Goal: Task Accomplishment & Management: Complete application form

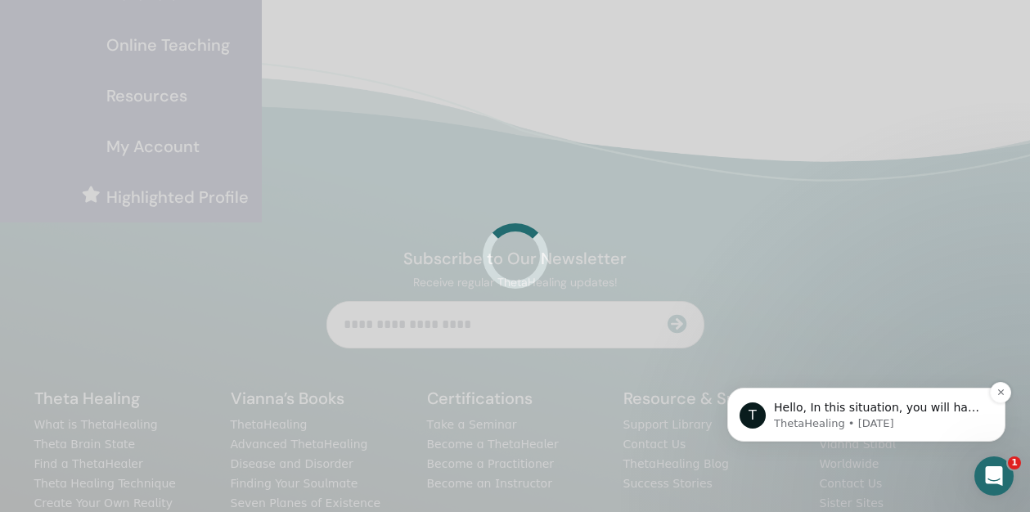
click at [895, 425] on p "ThetaHealing • 1d ago" at bounding box center [879, 423] width 211 height 15
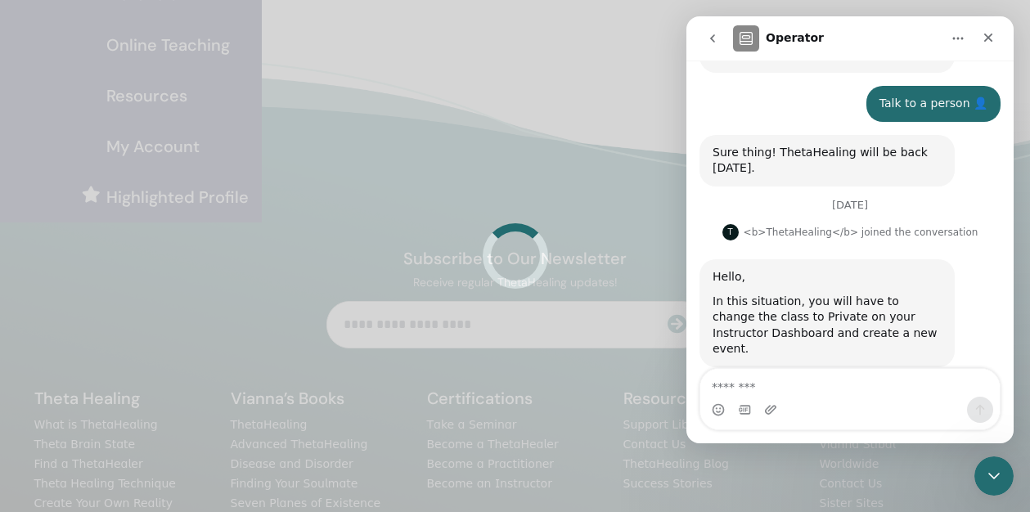
scroll to position [721, 0]
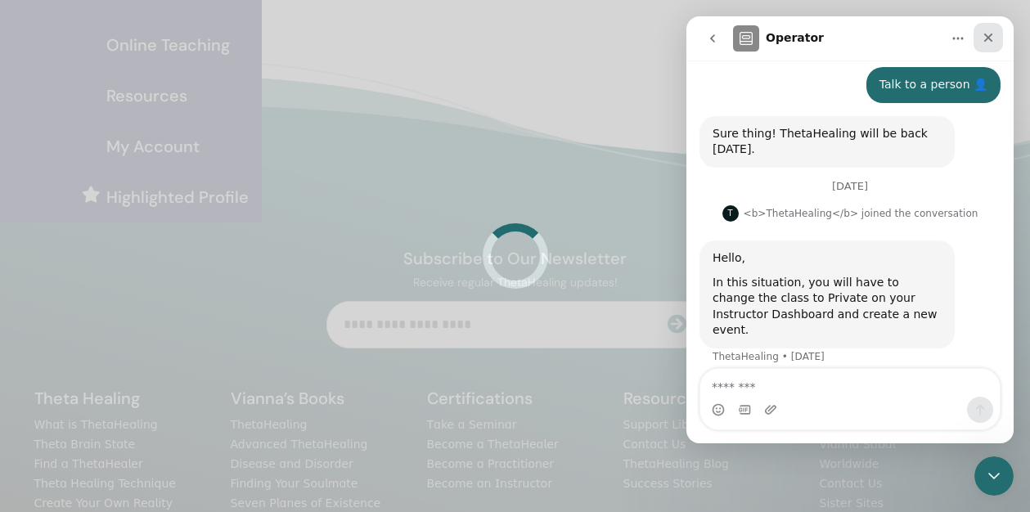
click at [994, 29] on div "Close" at bounding box center [988, 37] width 29 height 29
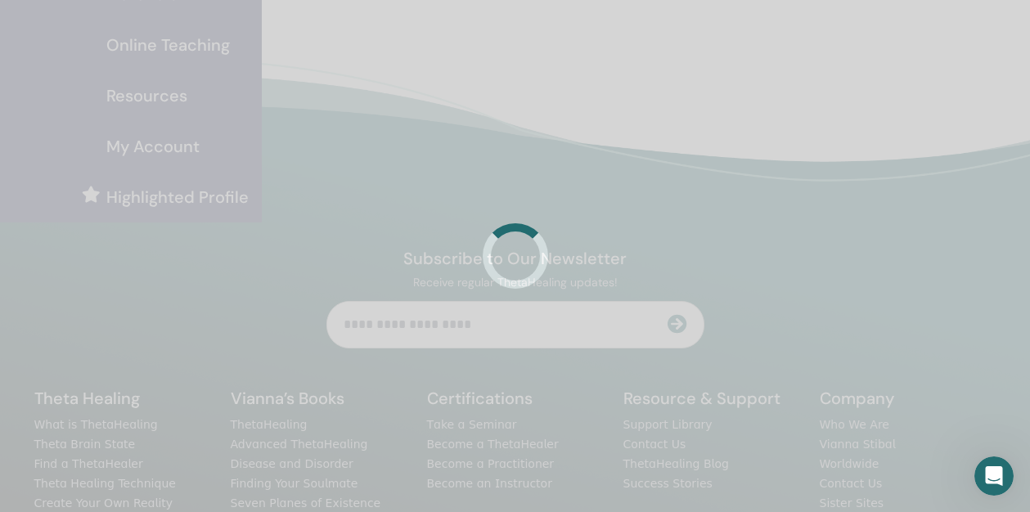
scroll to position [0, 0]
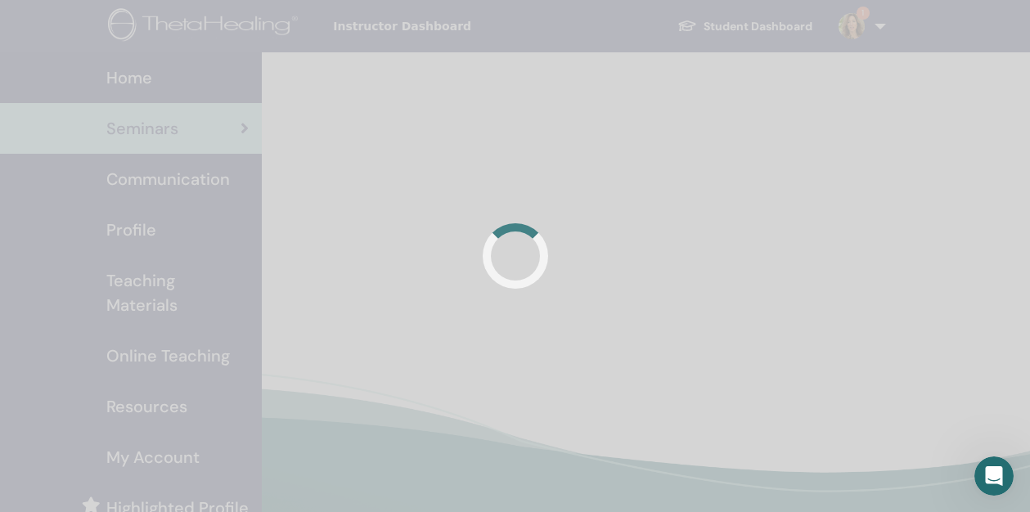
click at [427, 128] on div at bounding box center [515, 256] width 1030 height 512
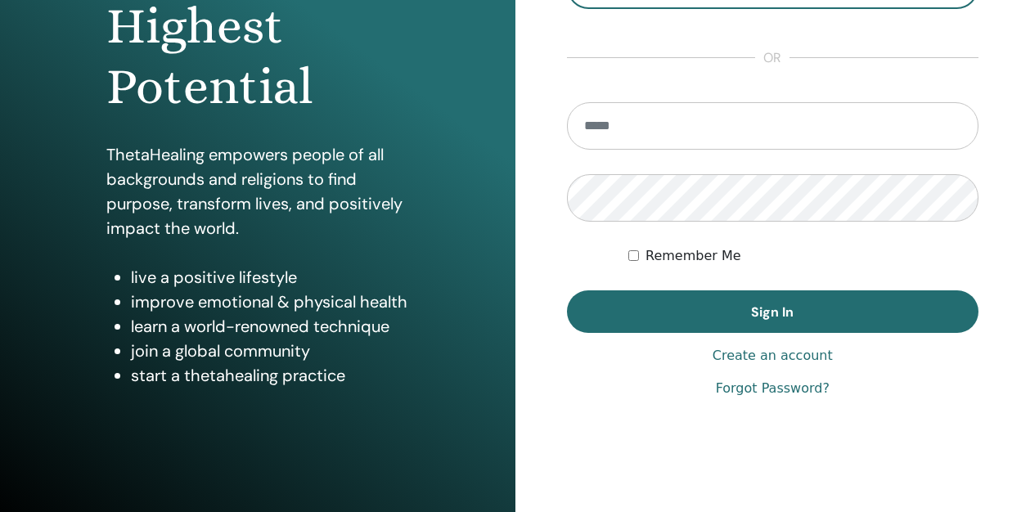
scroll to position [273, 0]
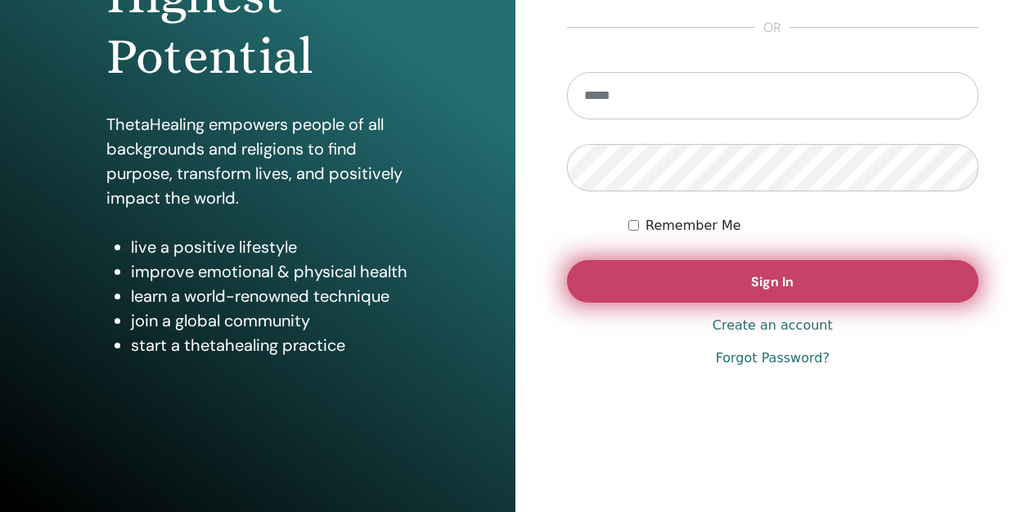
type input "**********"
click at [763, 265] on button "Sign In" at bounding box center [773, 281] width 412 height 43
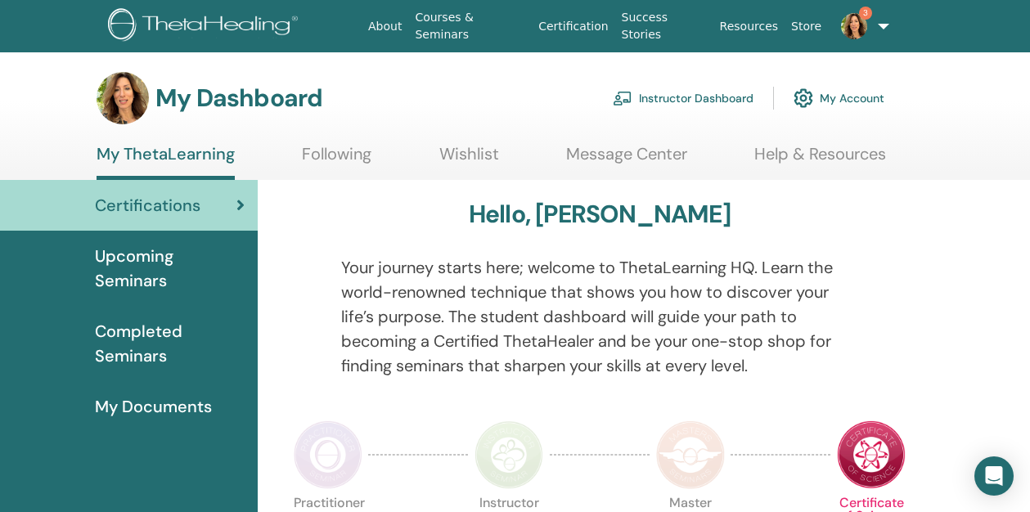
click at [651, 92] on link "Instructor Dashboard" at bounding box center [683, 98] width 141 height 36
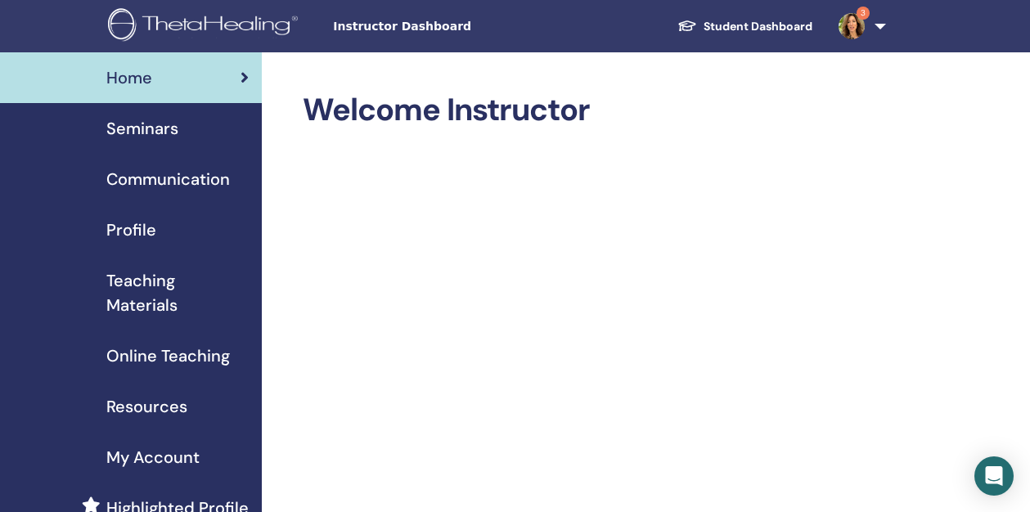
click at [173, 135] on span "Seminars" at bounding box center [142, 128] width 72 height 25
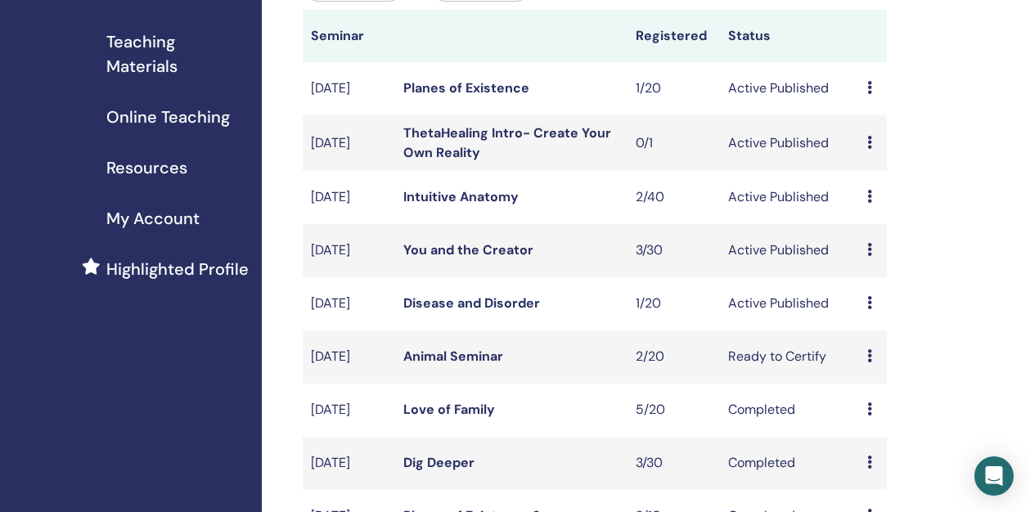
scroll to position [240, 0]
click at [537, 155] on link "ThetaHealing Intro- Create Your Own Reality" at bounding box center [507, 142] width 208 height 37
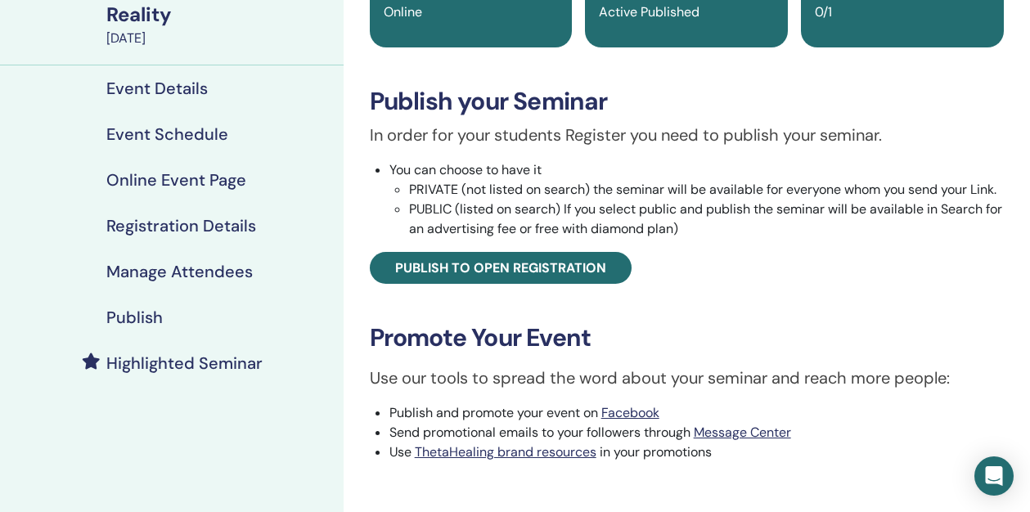
scroll to position [254, 0]
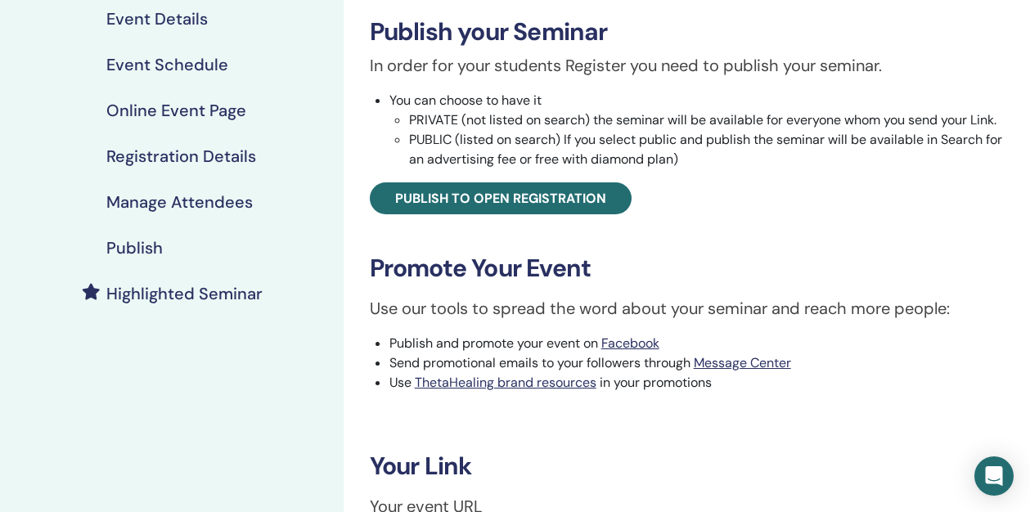
click at [137, 249] on h4 "Publish" at bounding box center [134, 248] width 56 height 20
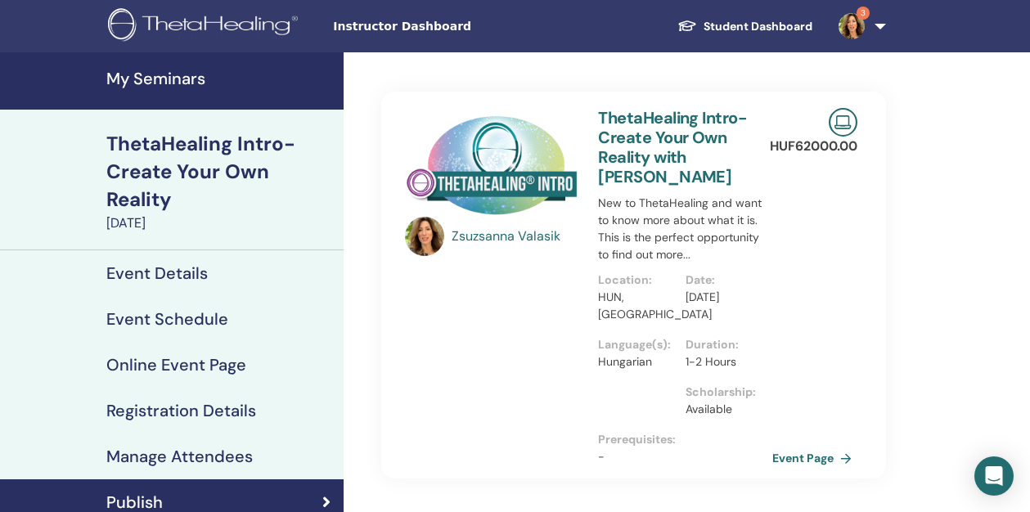
click at [174, 84] on h4 "My Seminars" at bounding box center [219, 79] width 227 height 20
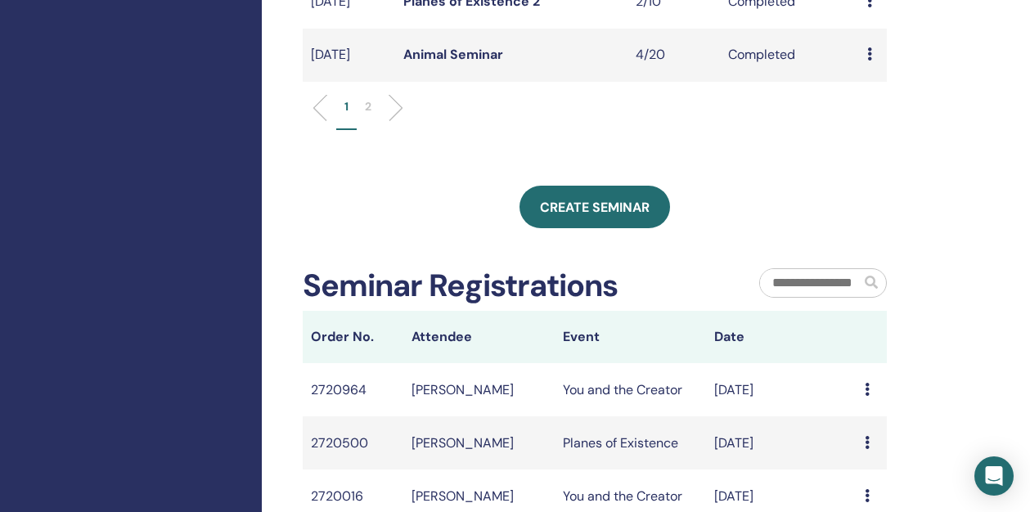
scroll to position [755, 0]
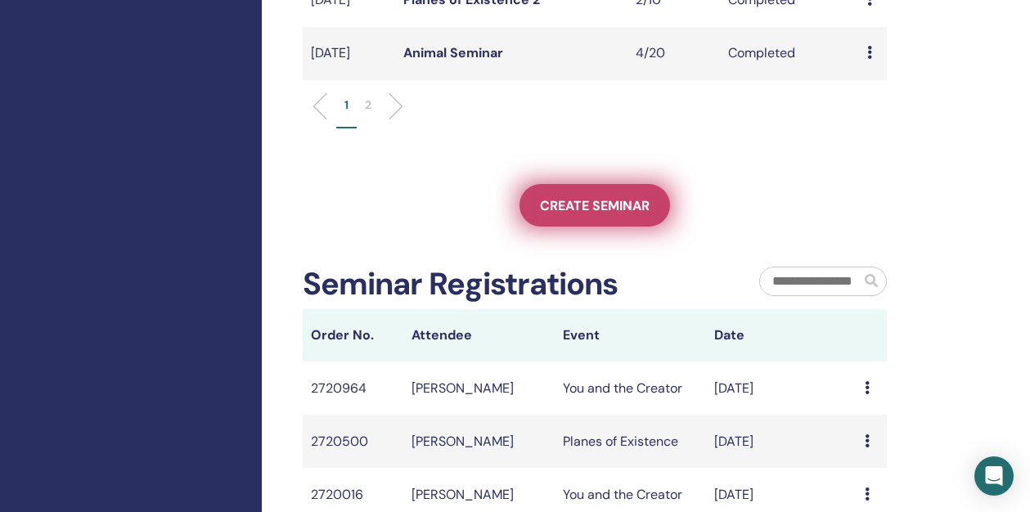
click at [607, 214] on span "Create seminar" at bounding box center [595, 205] width 110 height 17
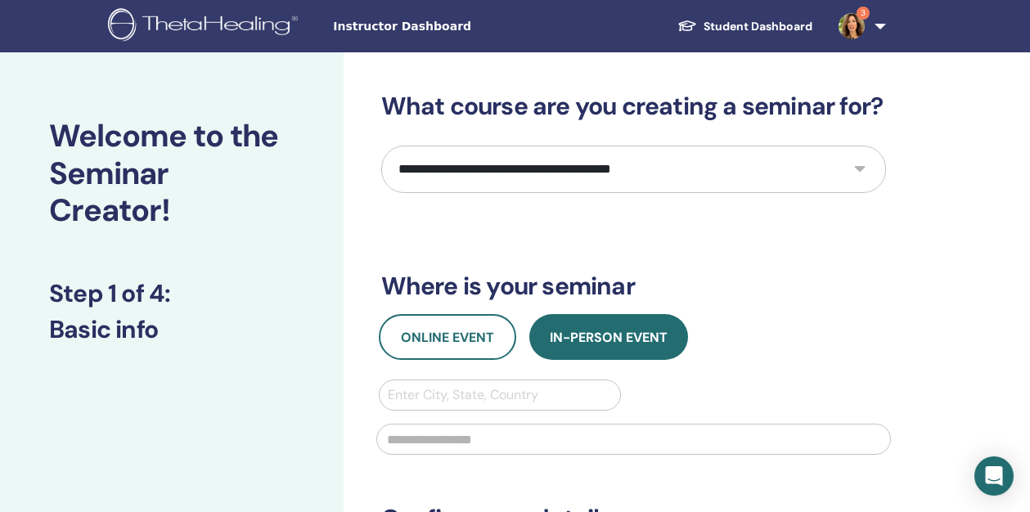
click at [631, 176] on select "**********" at bounding box center [633, 169] width 505 height 47
select select "**"
click at [381, 146] on select "**********" at bounding box center [633, 169] width 505 height 47
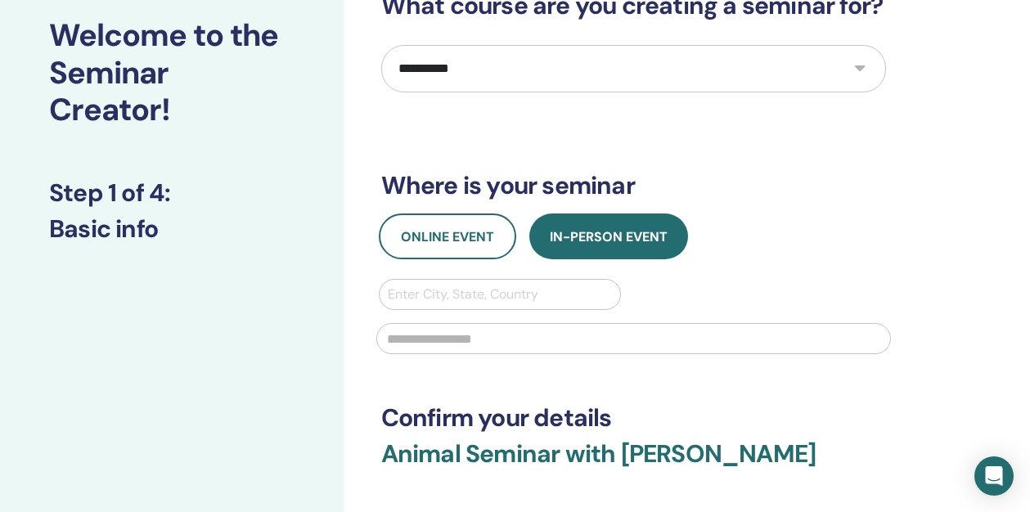
scroll to position [102, 0]
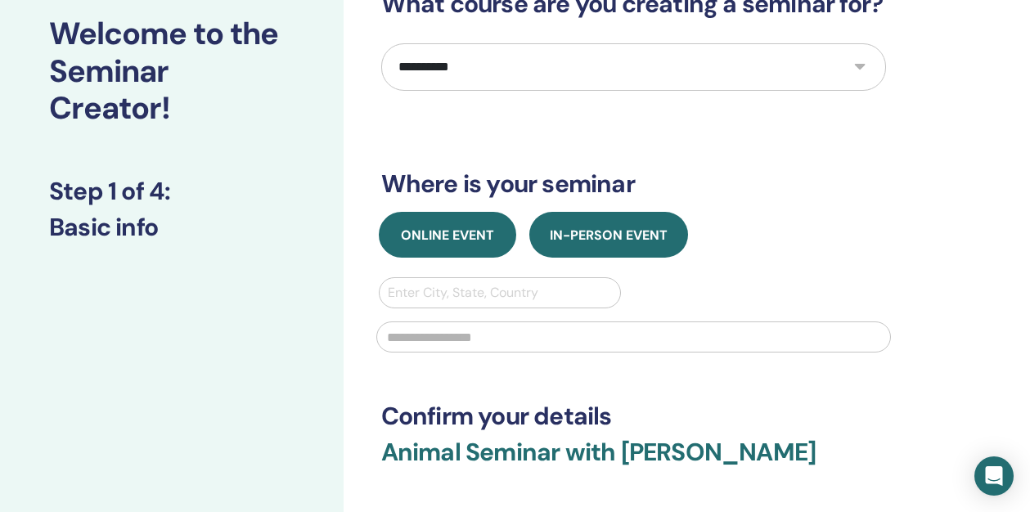
click at [448, 250] on button "Online Event" at bounding box center [447, 235] width 137 height 46
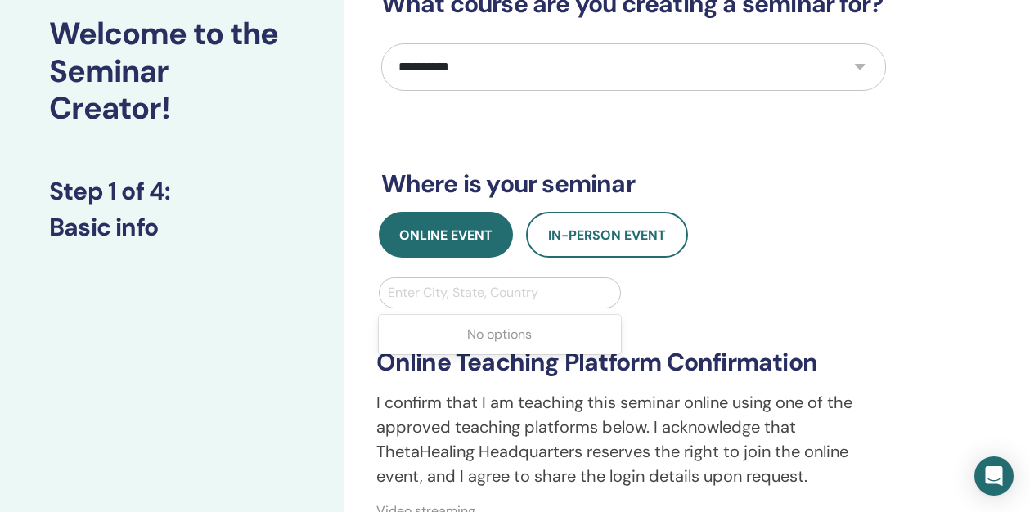
click at [439, 295] on div at bounding box center [500, 292] width 225 height 23
type input "***"
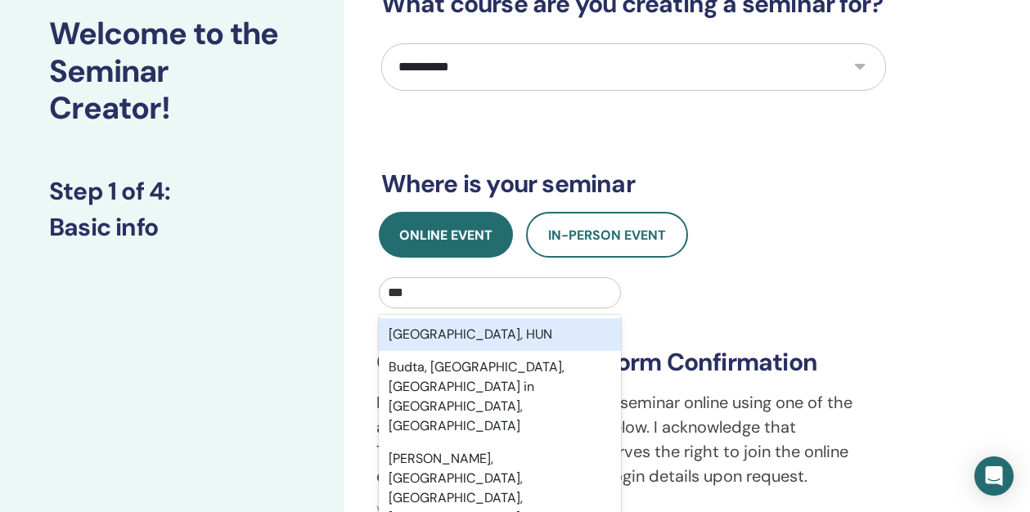
click at [441, 329] on div "Budapest, HUN" at bounding box center [500, 334] width 243 height 33
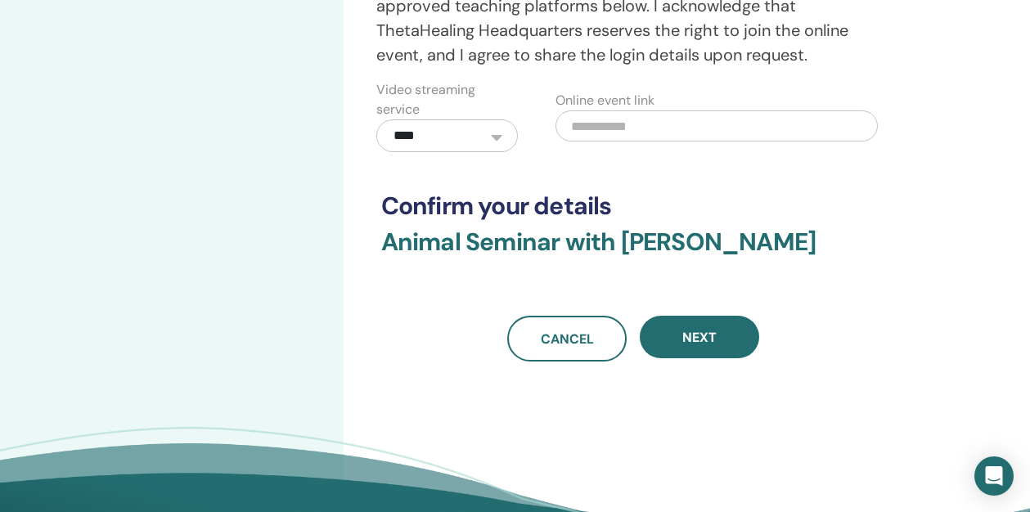
scroll to position [514, 0]
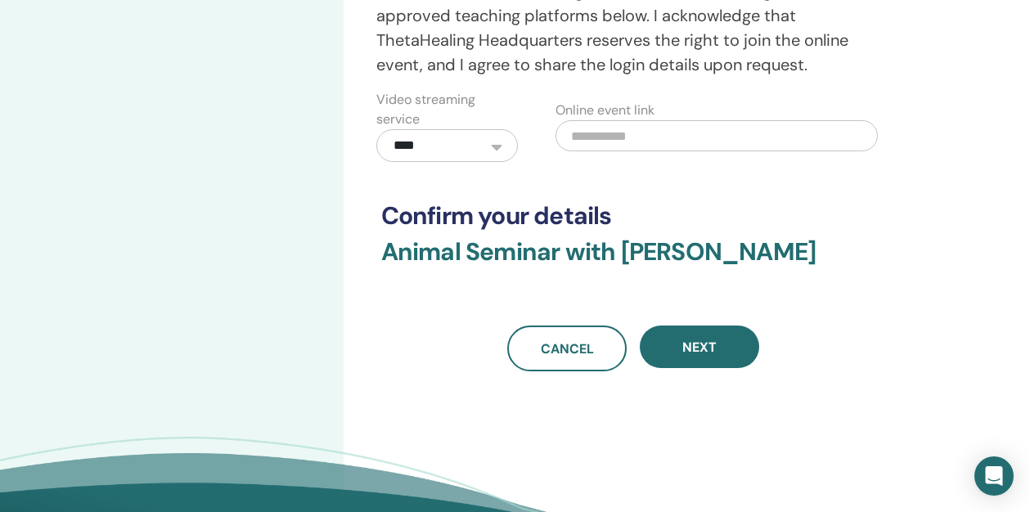
click at [608, 144] on input "text" at bounding box center [717, 135] width 322 height 31
paste input "**********"
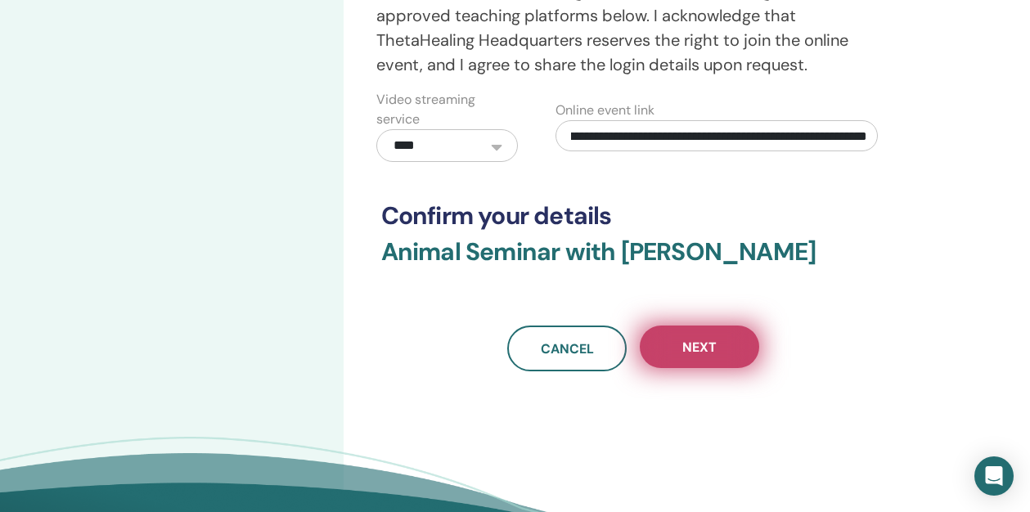
type input "**********"
click at [691, 336] on button "Next" at bounding box center [699, 347] width 119 height 43
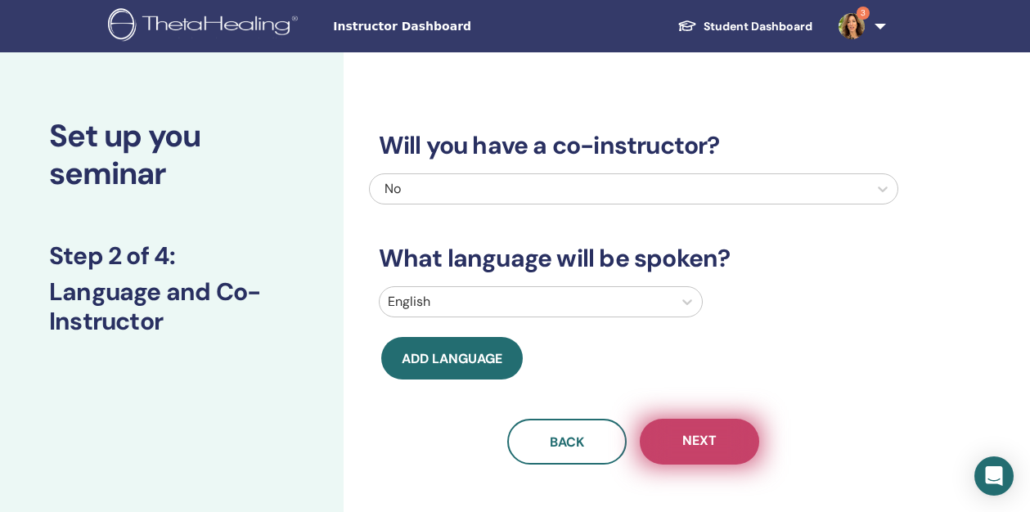
click at [741, 429] on button "Next" at bounding box center [699, 442] width 119 height 46
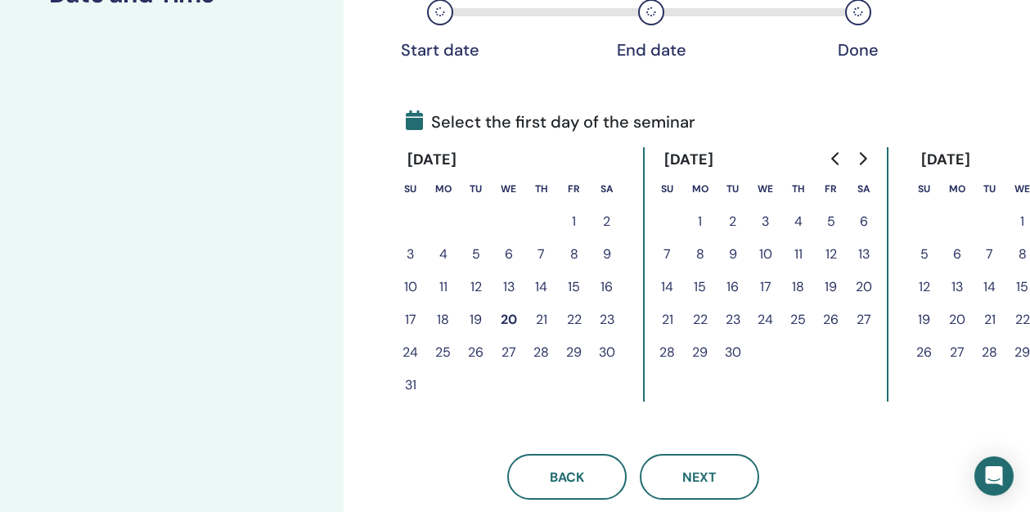
scroll to position [303, 0]
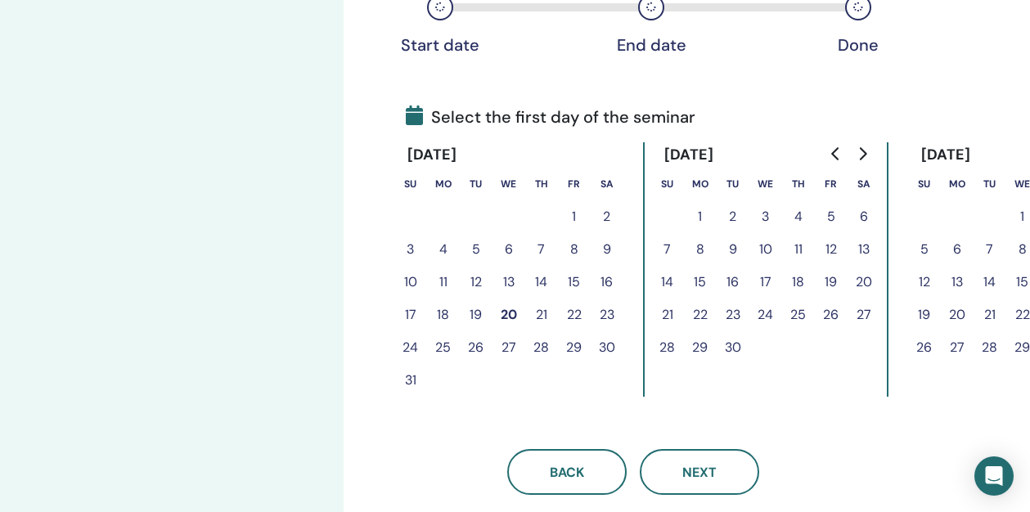
click at [869, 313] on button "27" at bounding box center [864, 315] width 33 height 33
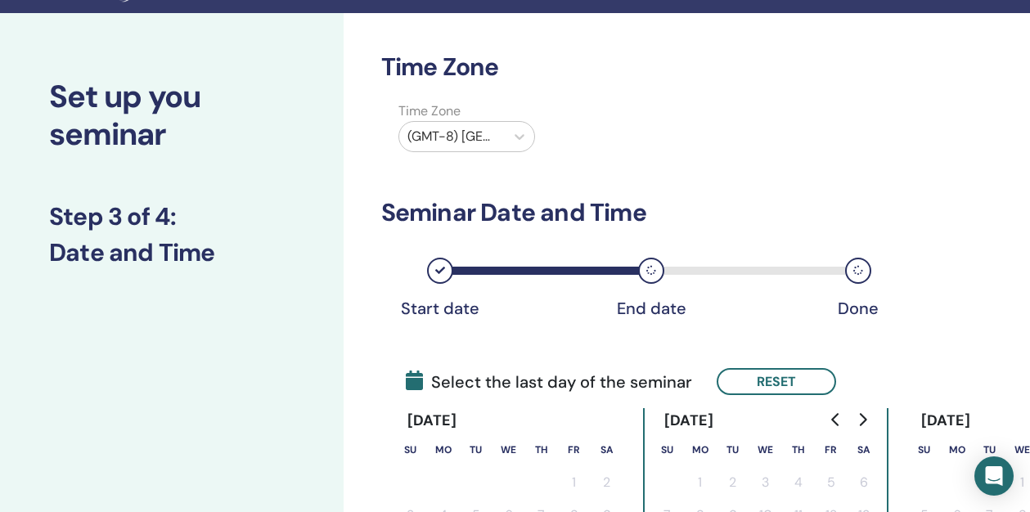
scroll to position [68, 0]
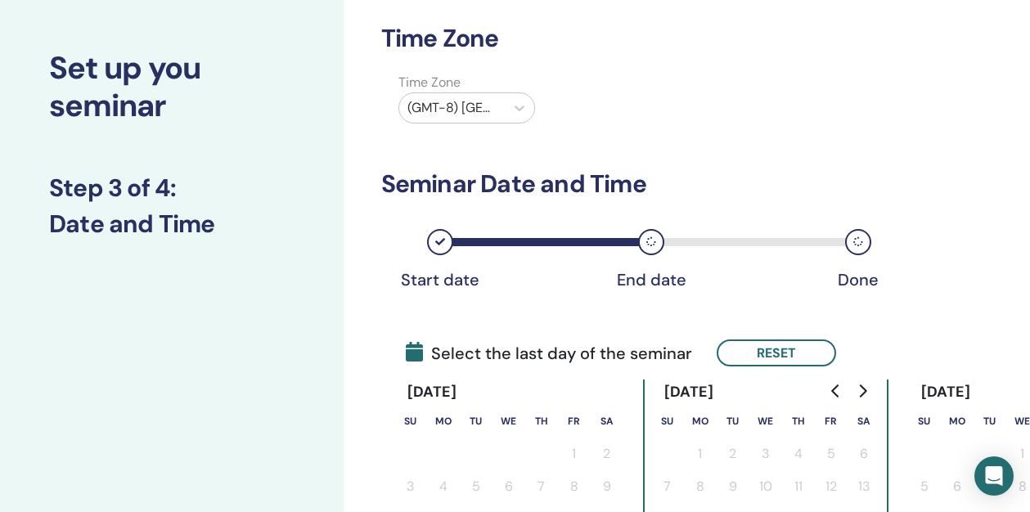
click at [503, 110] on div "(GMT-8) US/Alaska" at bounding box center [452, 107] width 106 height 29
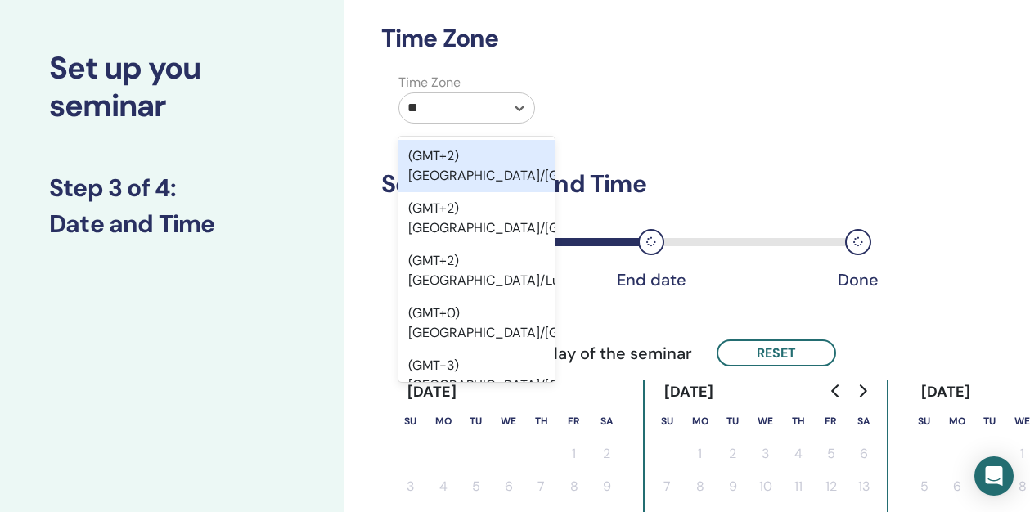
type input "***"
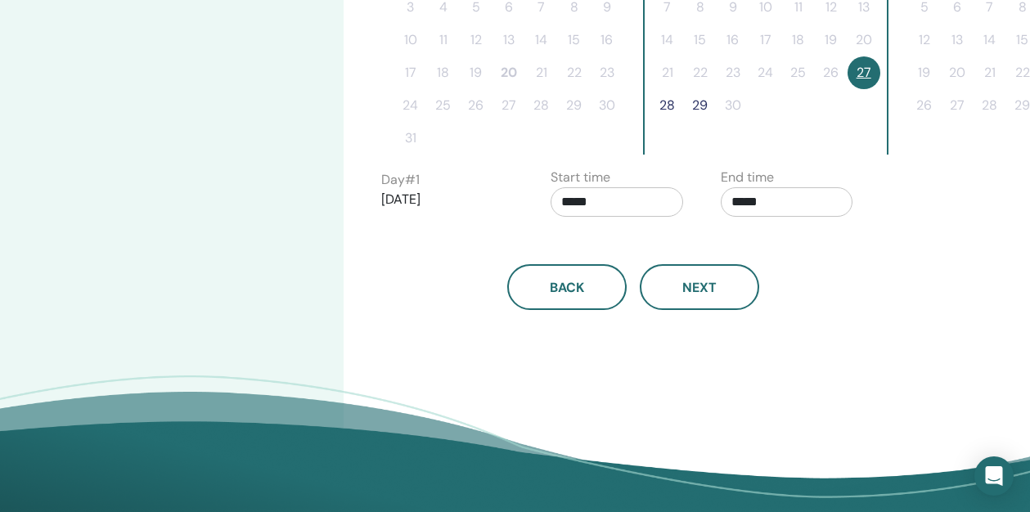
scroll to position [551, 0]
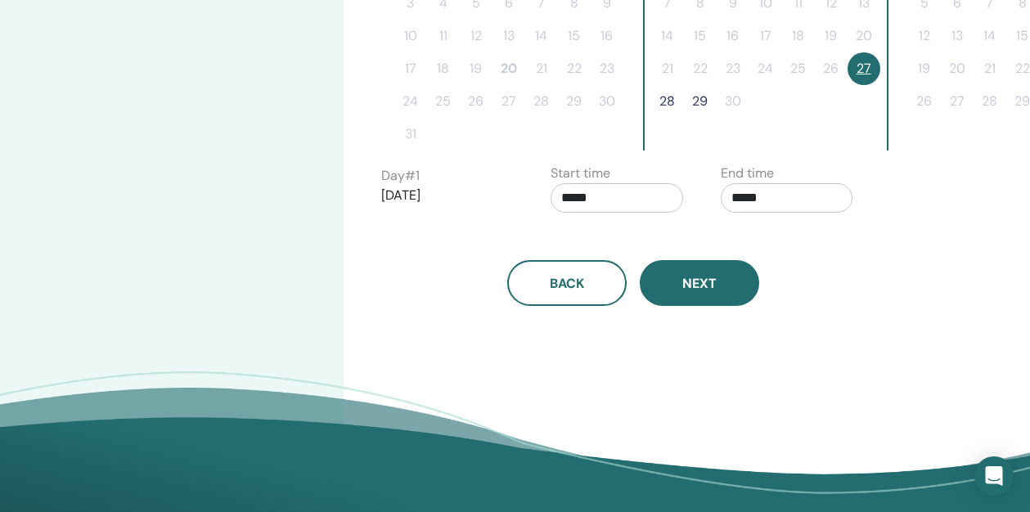
click at [735, 293] on button "Next" at bounding box center [699, 283] width 119 height 46
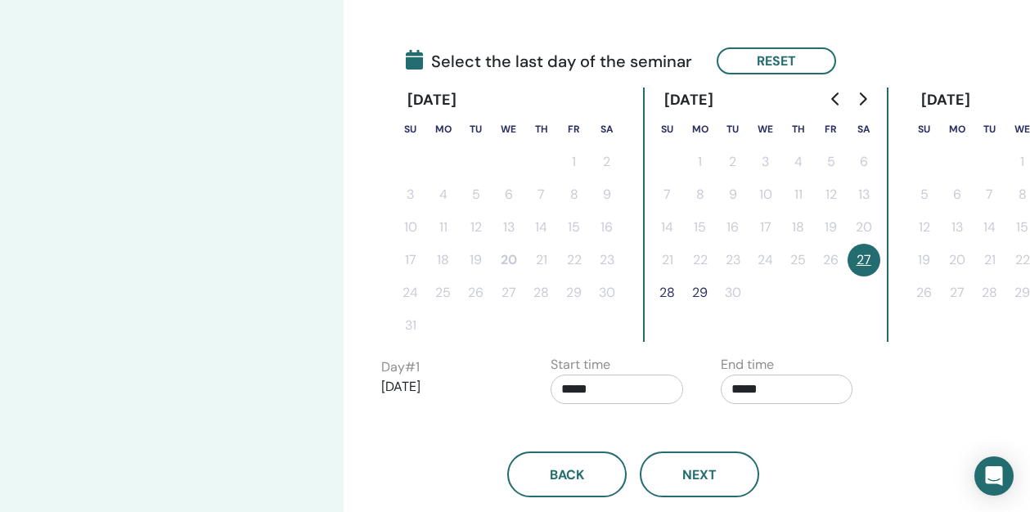
scroll to position [350, 0]
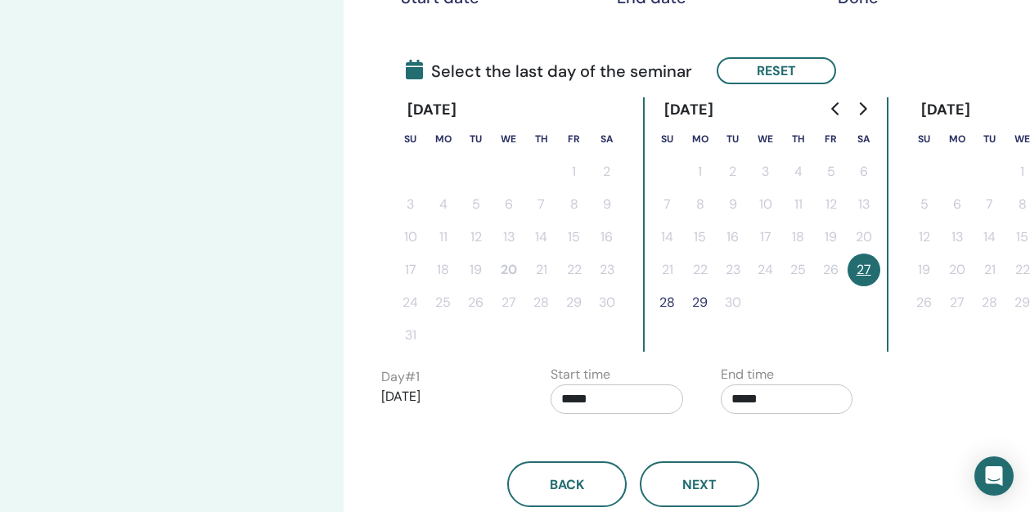
click at [869, 268] on button "27" at bounding box center [864, 270] width 33 height 33
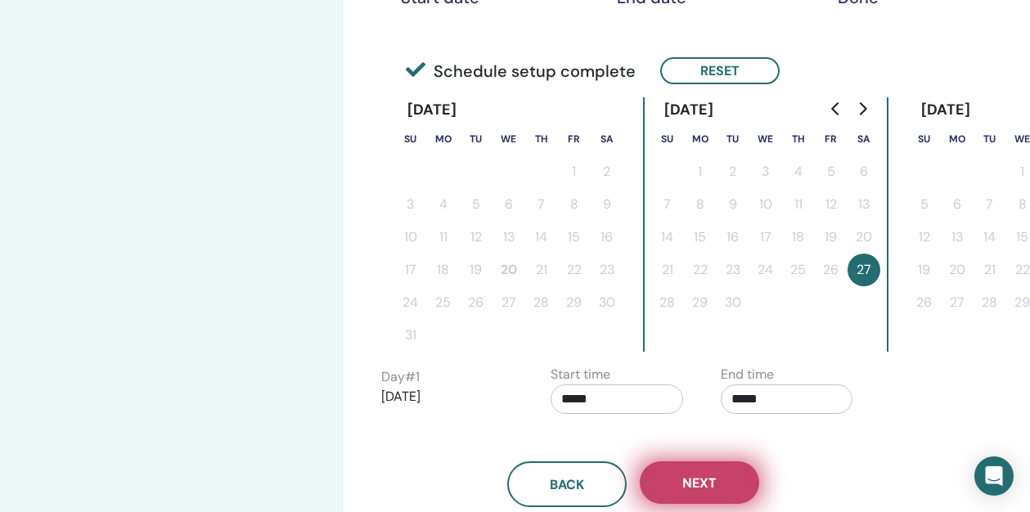
click at [710, 495] on button "Next" at bounding box center [699, 482] width 119 height 43
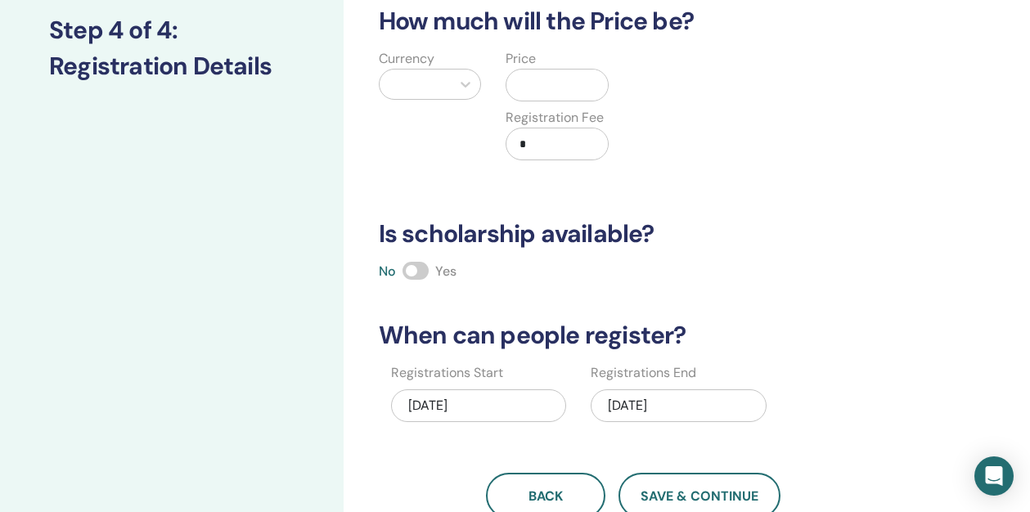
scroll to position [0, 0]
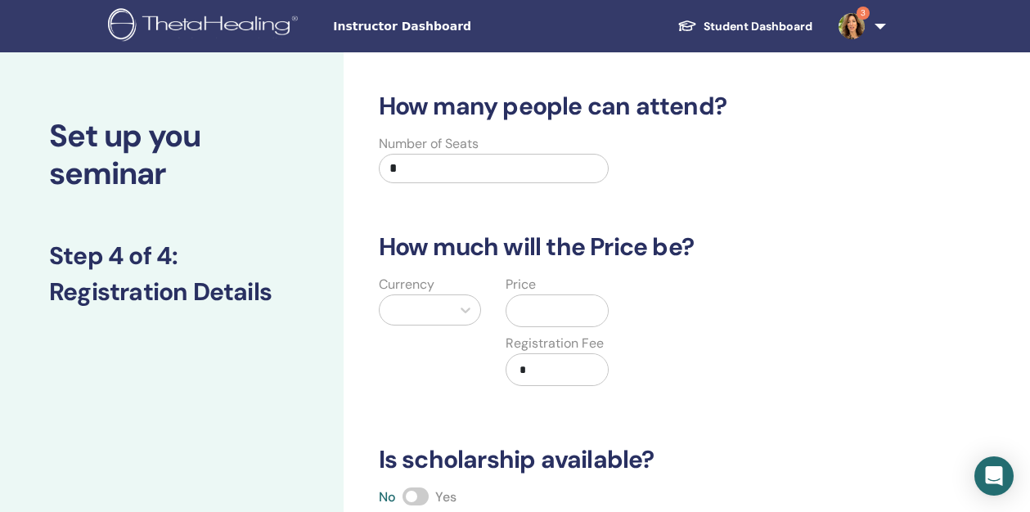
click at [466, 175] on input "*" at bounding box center [494, 168] width 231 height 29
type input "**"
click at [466, 312] on icon at bounding box center [466, 311] width 10 height 6
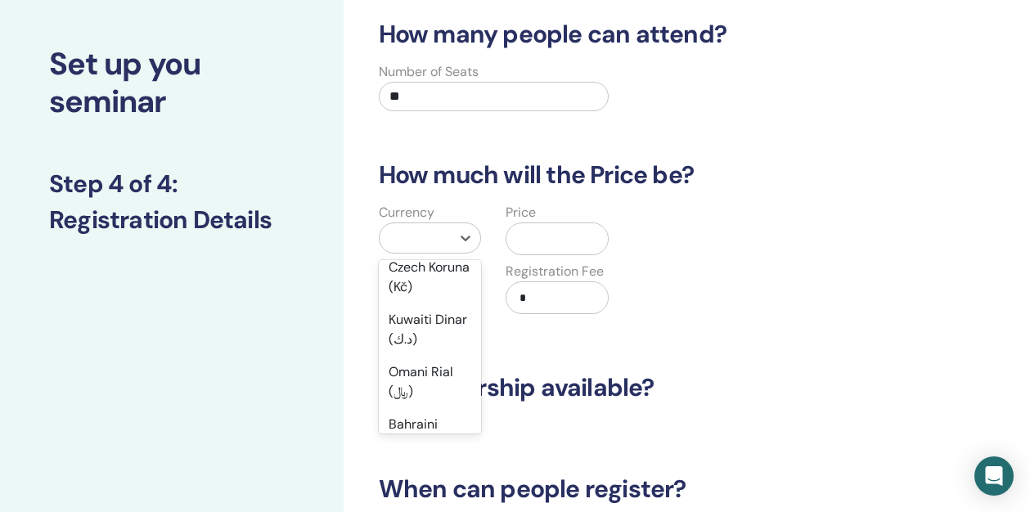
scroll to position [904, 0]
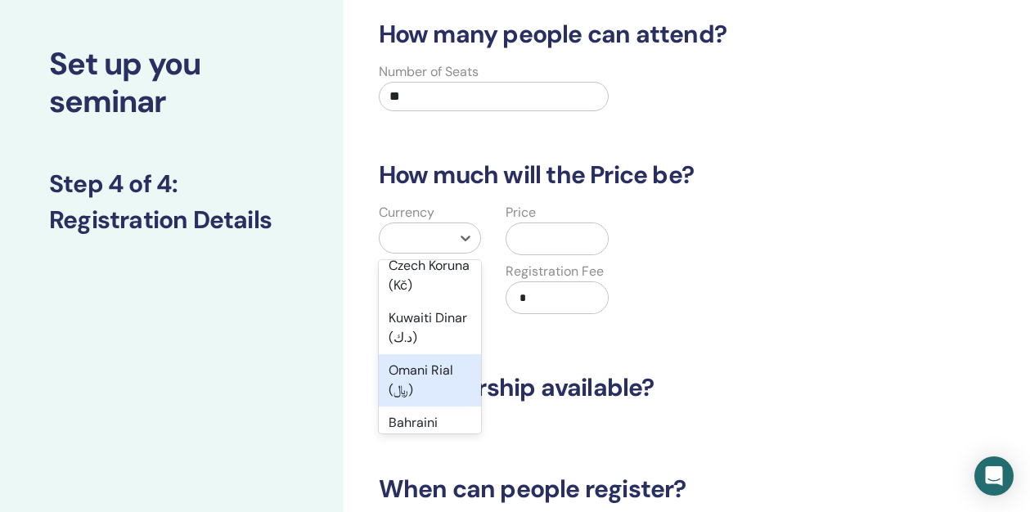
type input "*"
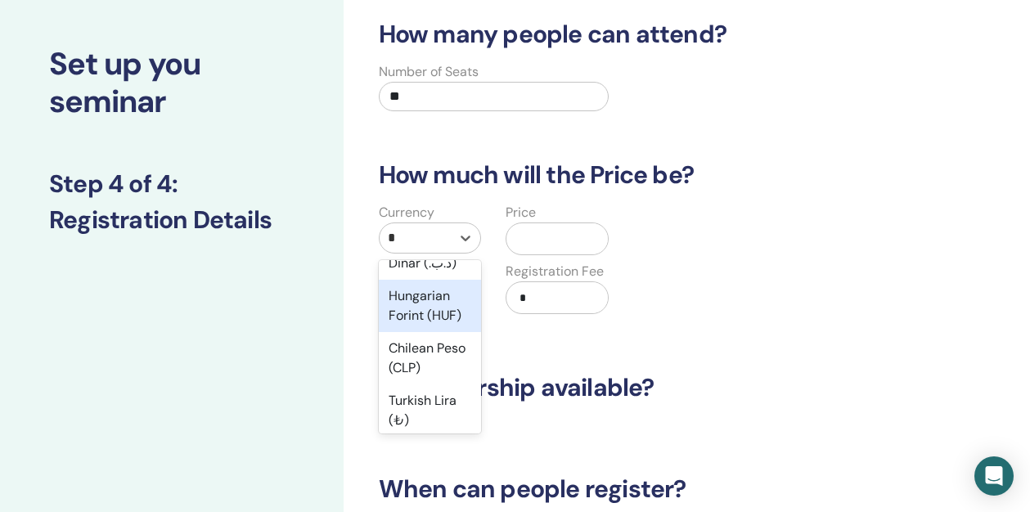
scroll to position [389, 0]
click at [442, 306] on div "Hungarian Forint (HUF)" at bounding box center [430, 300] width 103 height 52
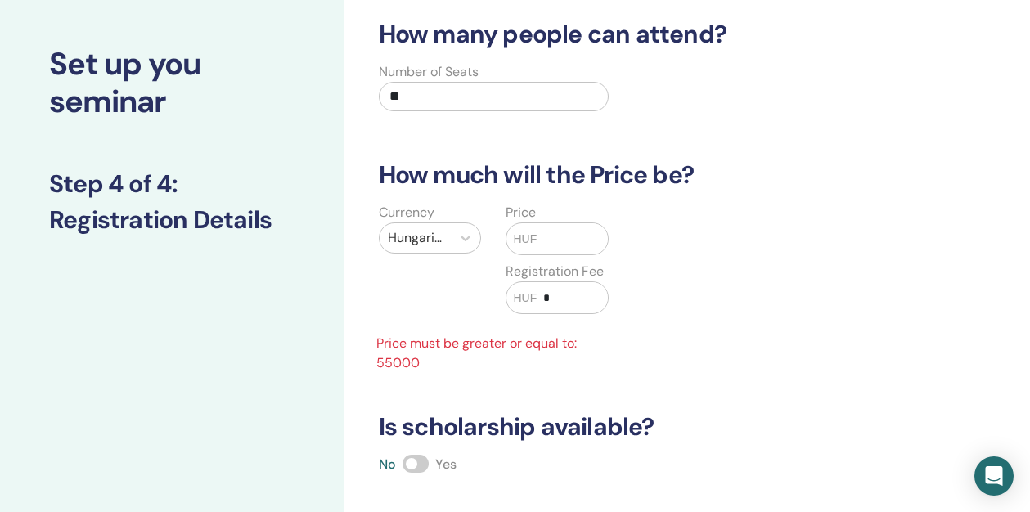
click at [538, 230] on input "text" at bounding box center [572, 238] width 71 height 31
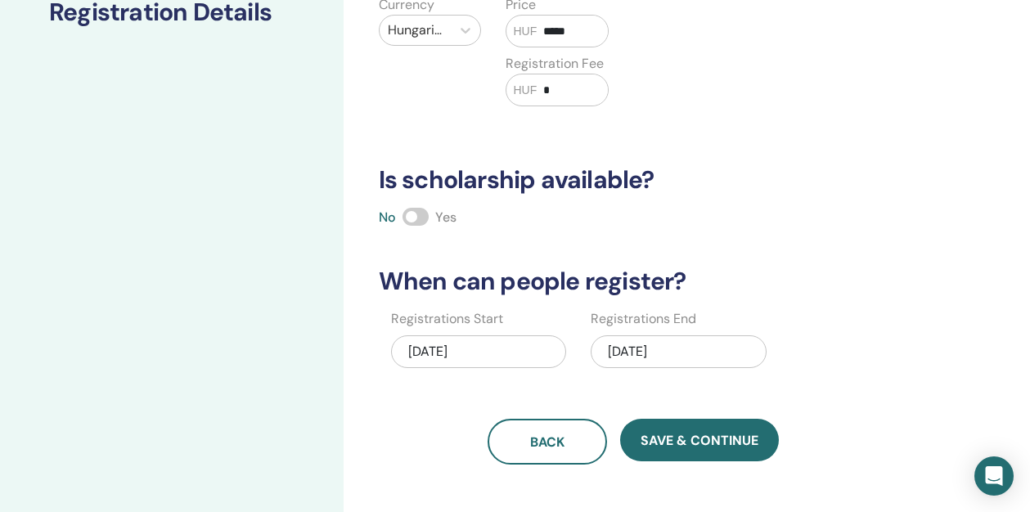
scroll to position [285, 0]
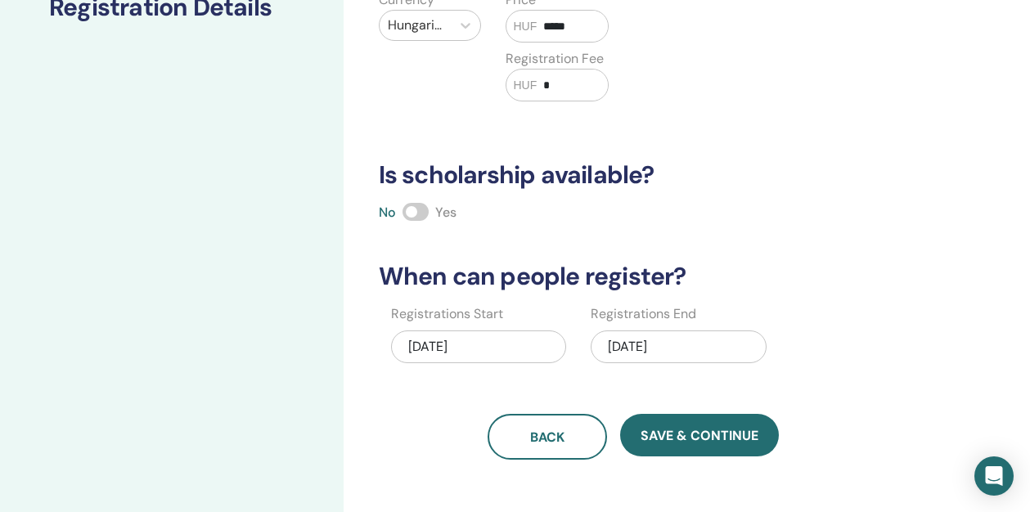
type input "*****"
click at [417, 205] on span at bounding box center [416, 212] width 26 height 18
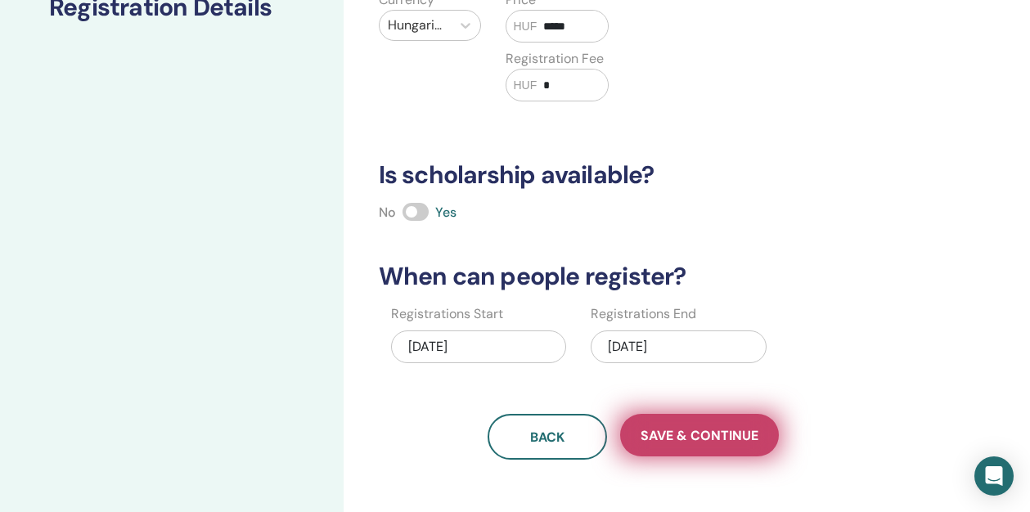
click at [700, 422] on button "Save & Continue" at bounding box center [699, 435] width 159 height 43
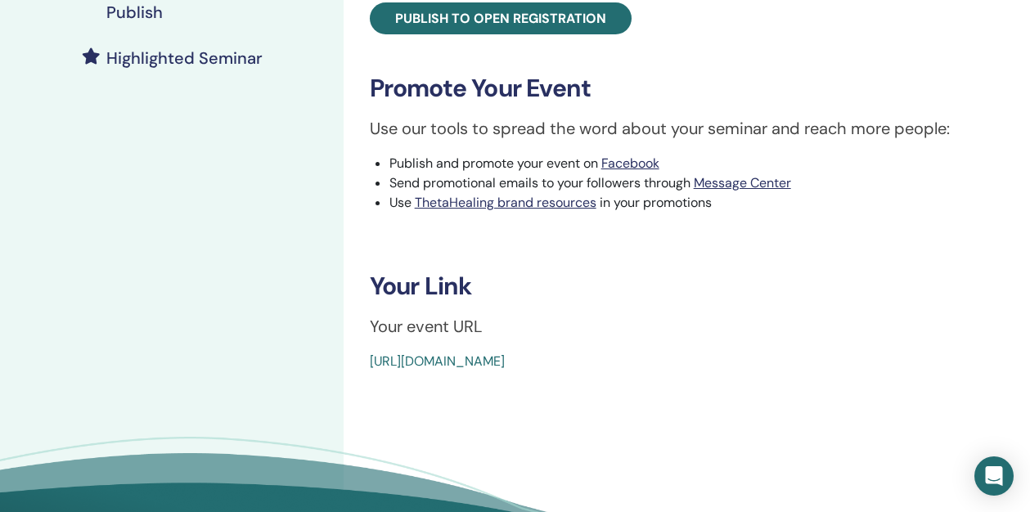
scroll to position [438, 0]
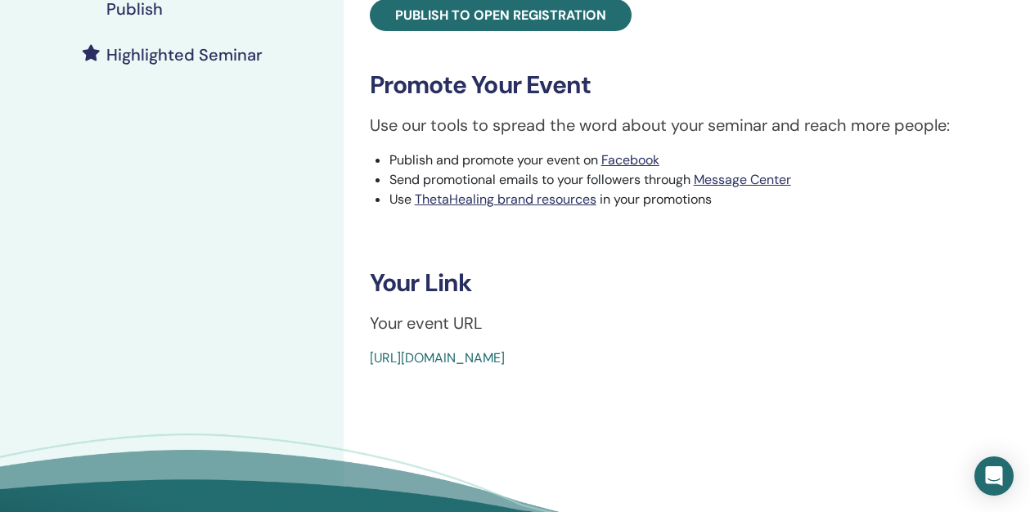
drag, startPoint x: 751, startPoint y: 354, endPoint x: 368, endPoint y: 358, distance: 382.9
click at [368, 358] on div "Animal Seminar Event Type Online Event Status Not Published Registrations 0/20 …" at bounding box center [686, 11] width 667 height 714
copy link "[URL][DOMAIN_NAME]"
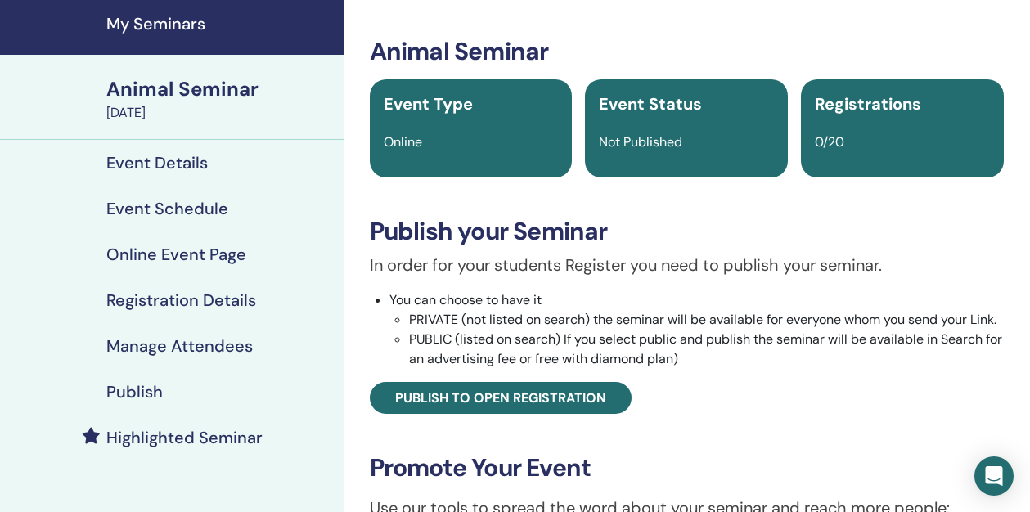
scroll to position [111, 0]
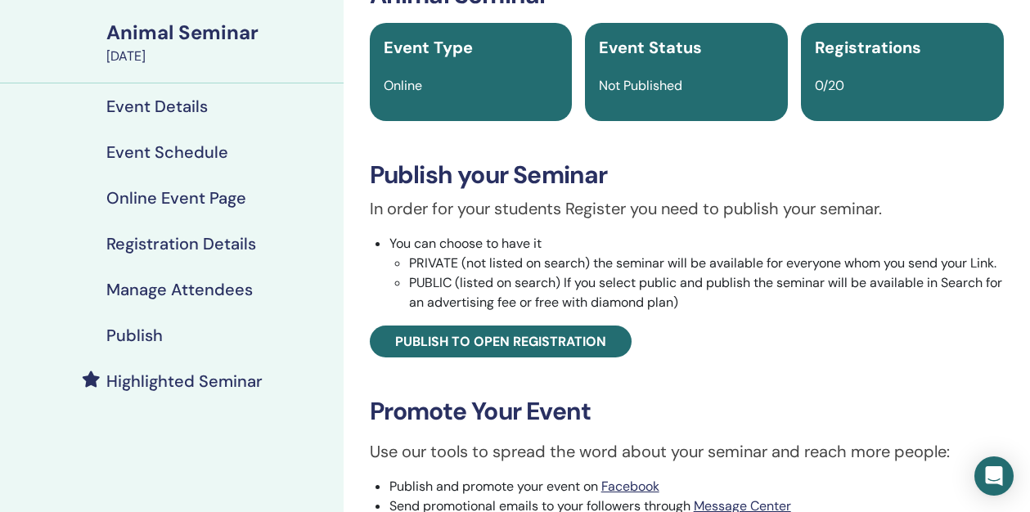
click at [157, 333] on h4 "Publish" at bounding box center [134, 336] width 56 height 20
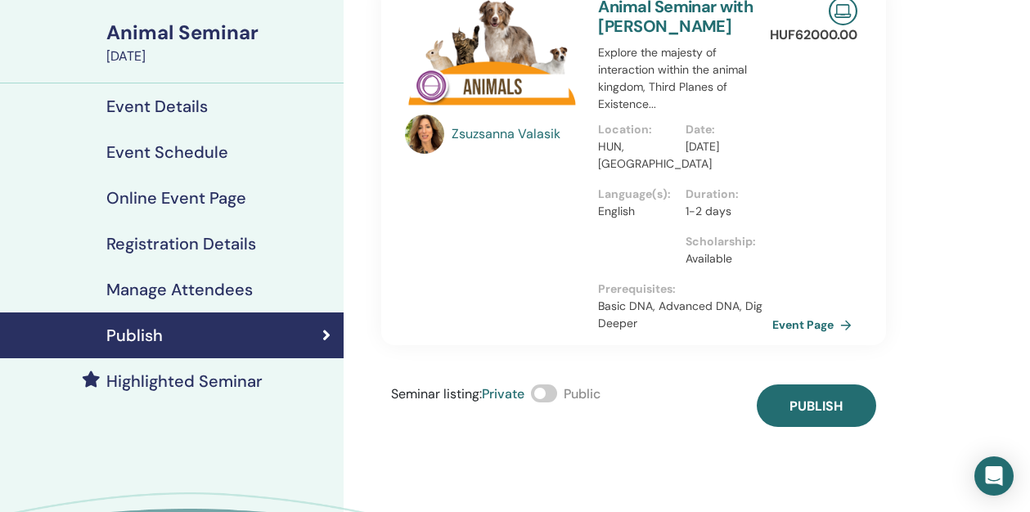
click at [557, 392] on span at bounding box center [544, 394] width 26 height 18
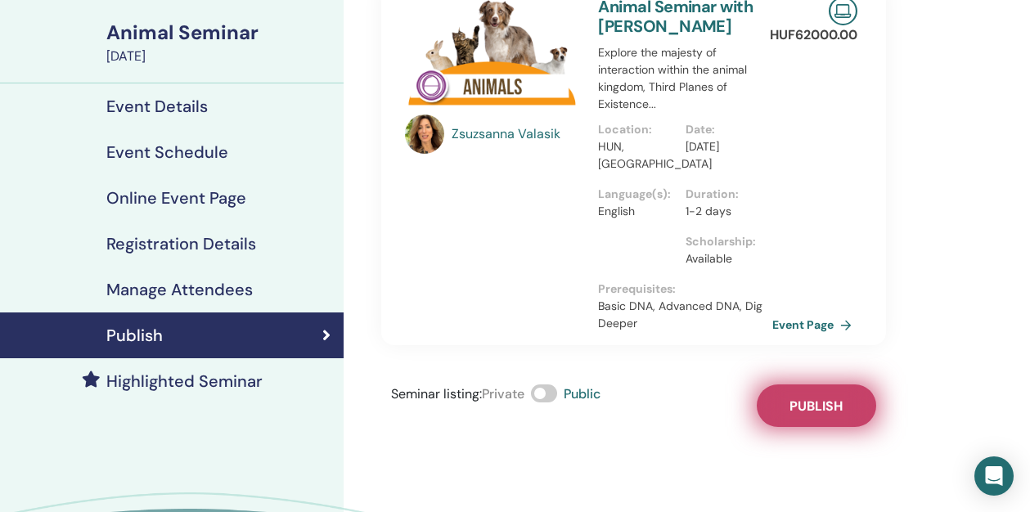
click at [826, 399] on span "Publish" at bounding box center [816, 406] width 53 height 17
